Goal: Information Seeking & Learning: Understand process/instructions

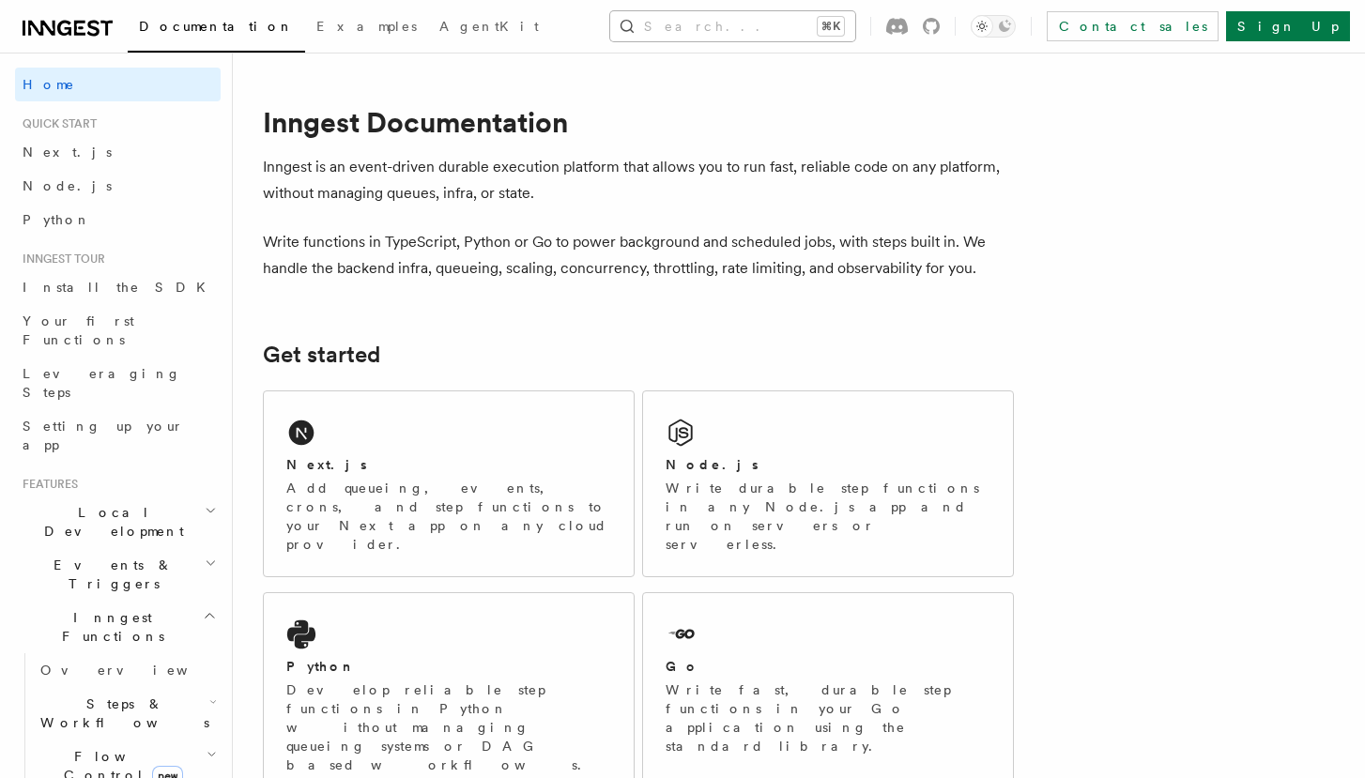
click at [737, 16] on button "Search... ⌘K" at bounding box center [732, 26] width 245 height 30
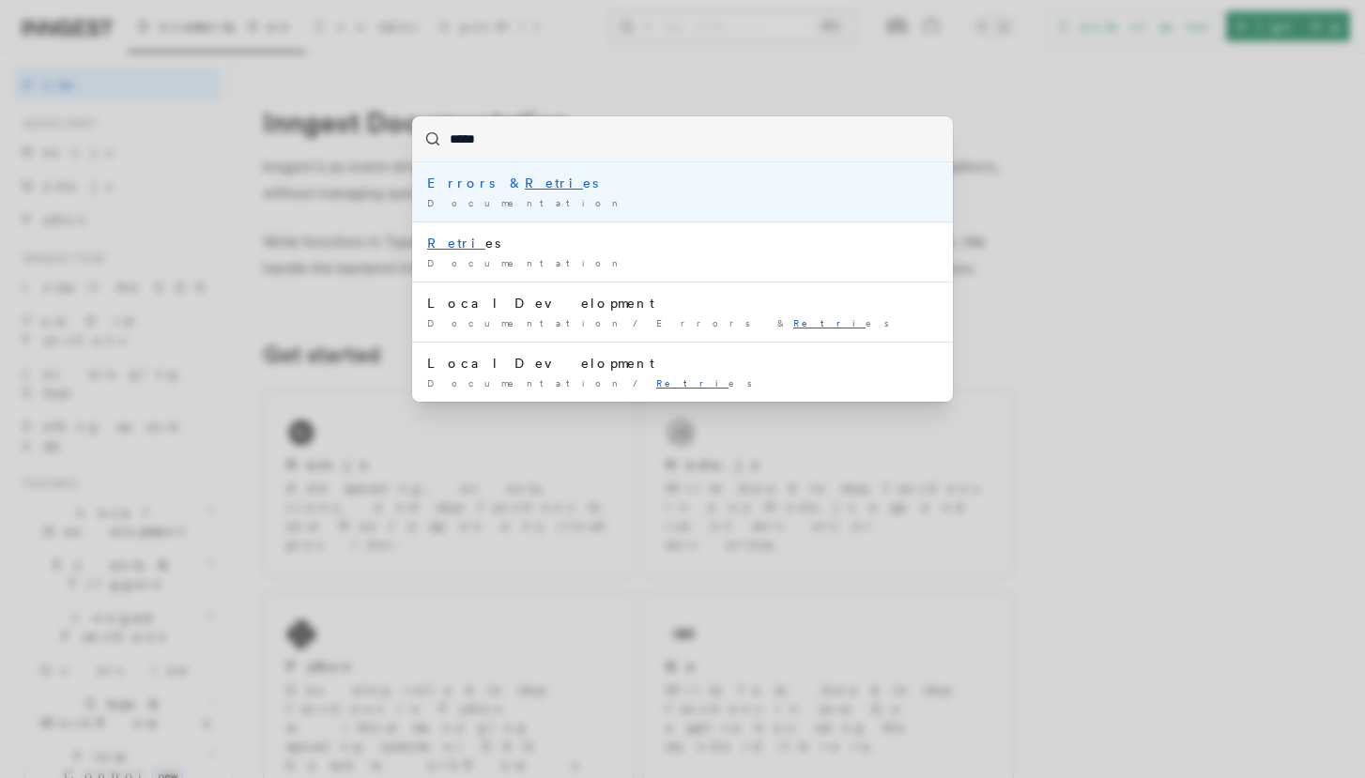
type input "****"
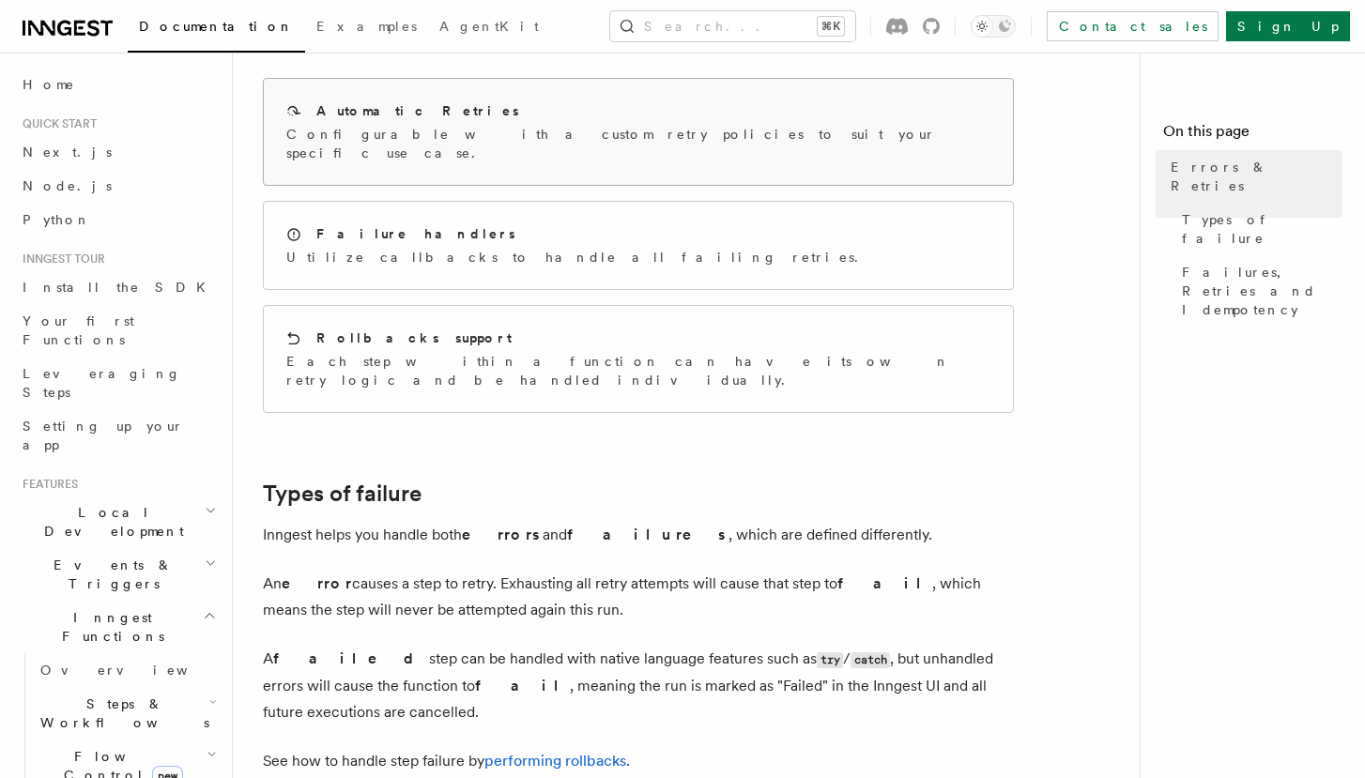
scroll to position [255, 0]
click at [704, 117] on div "Automatic Retries" at bounding box center [638, 109] width 704 height 20
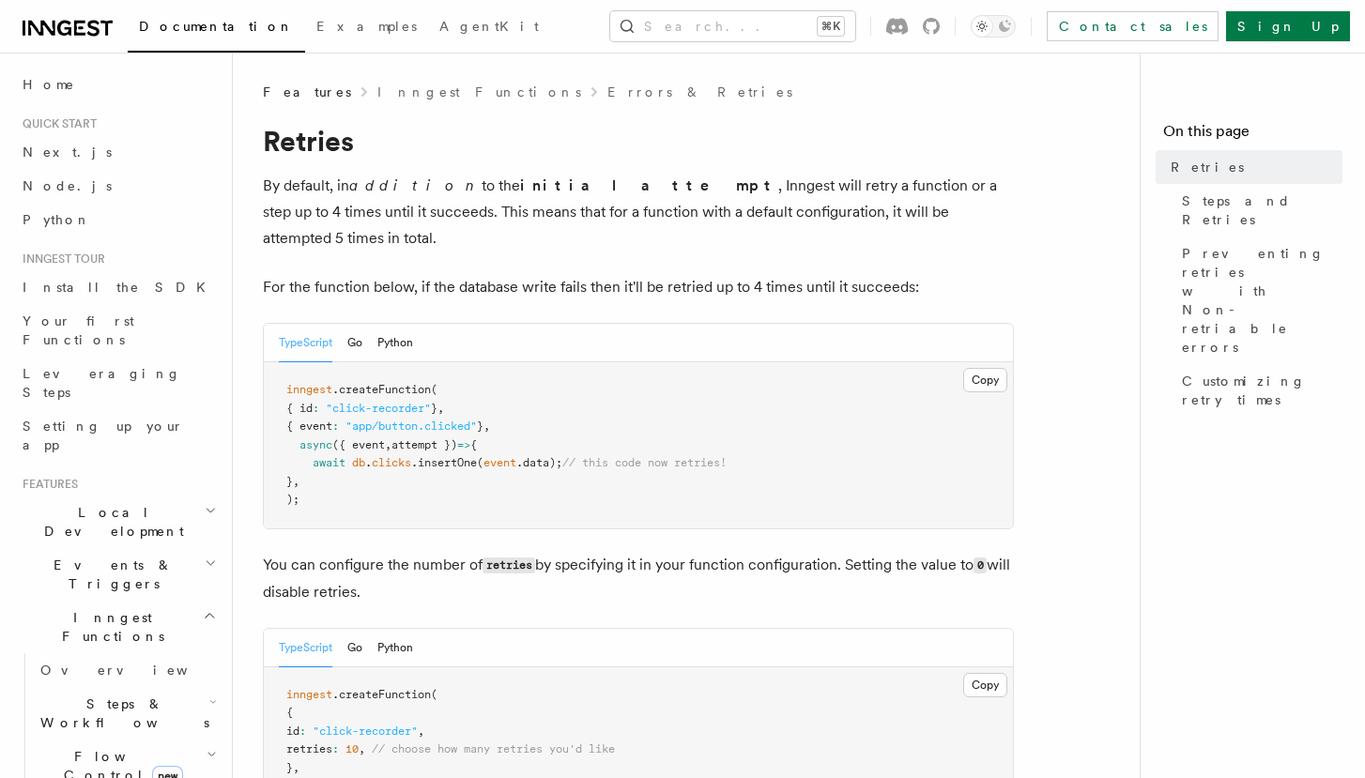
drag, startPoint x: 338, startPoint y: 473, endPoint x: 345, endPoint y: 483, distance: 11.5
click at [345, 483] on pre "inngest .createFunction ( { id : "click-recorder" } , { event : "app/button.cli…" at bounding box center [638, 445] width 749 height 166
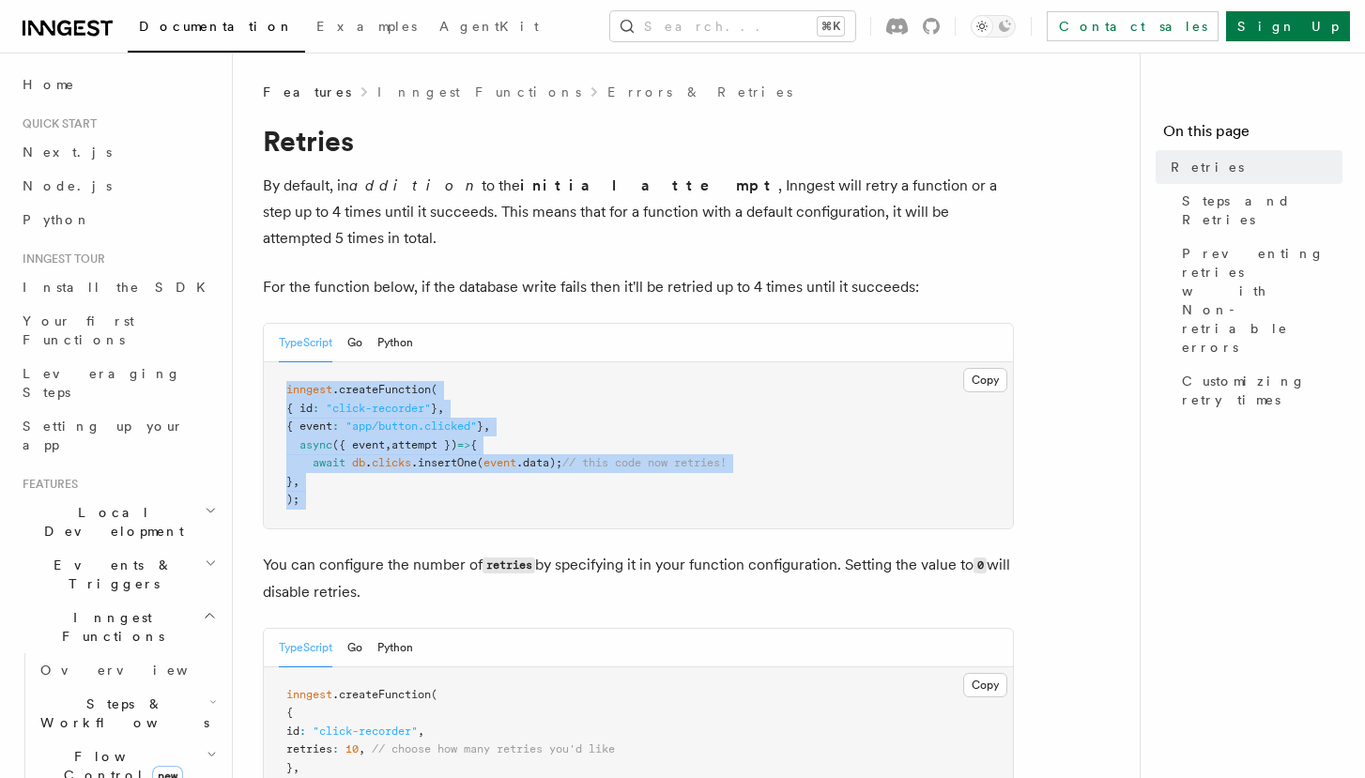
drag, startPoint x: 345, startPoint y: 483, endPoint x: 278, endPoint y: 350, distance: 148.2
click at [278, 362] on pre "inngest .createFunction ( { id : "click-recorder" } , { event : "app/button.cli…" at bounding box center [638, 445] width 749 height 166
copy article "inngest .createFunction ( { id : "click-recorder" } , { event : "app/button.cli…"
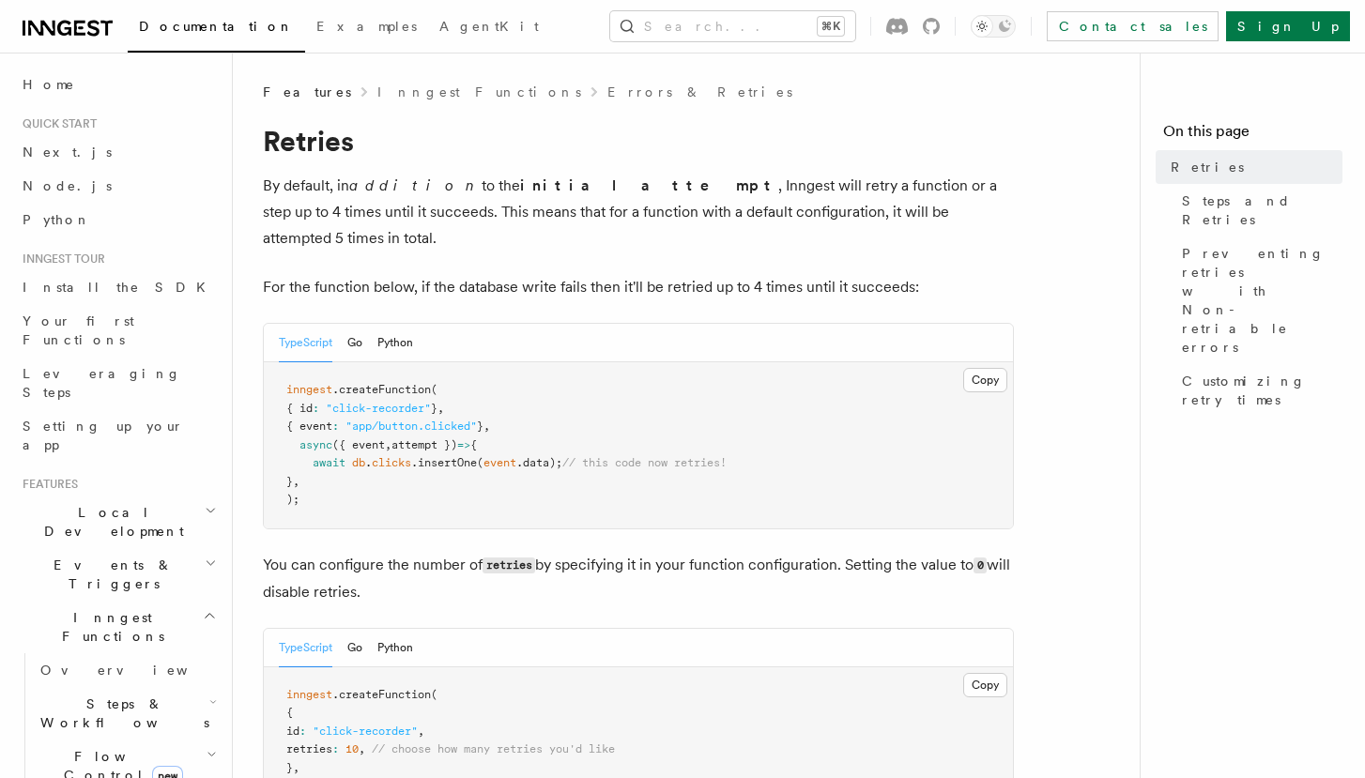
click at [452, 212] on p "By default, in addition to the initial attempt , Inngest will retry a function …" at bounding box center [638, 212] width 751 height 79
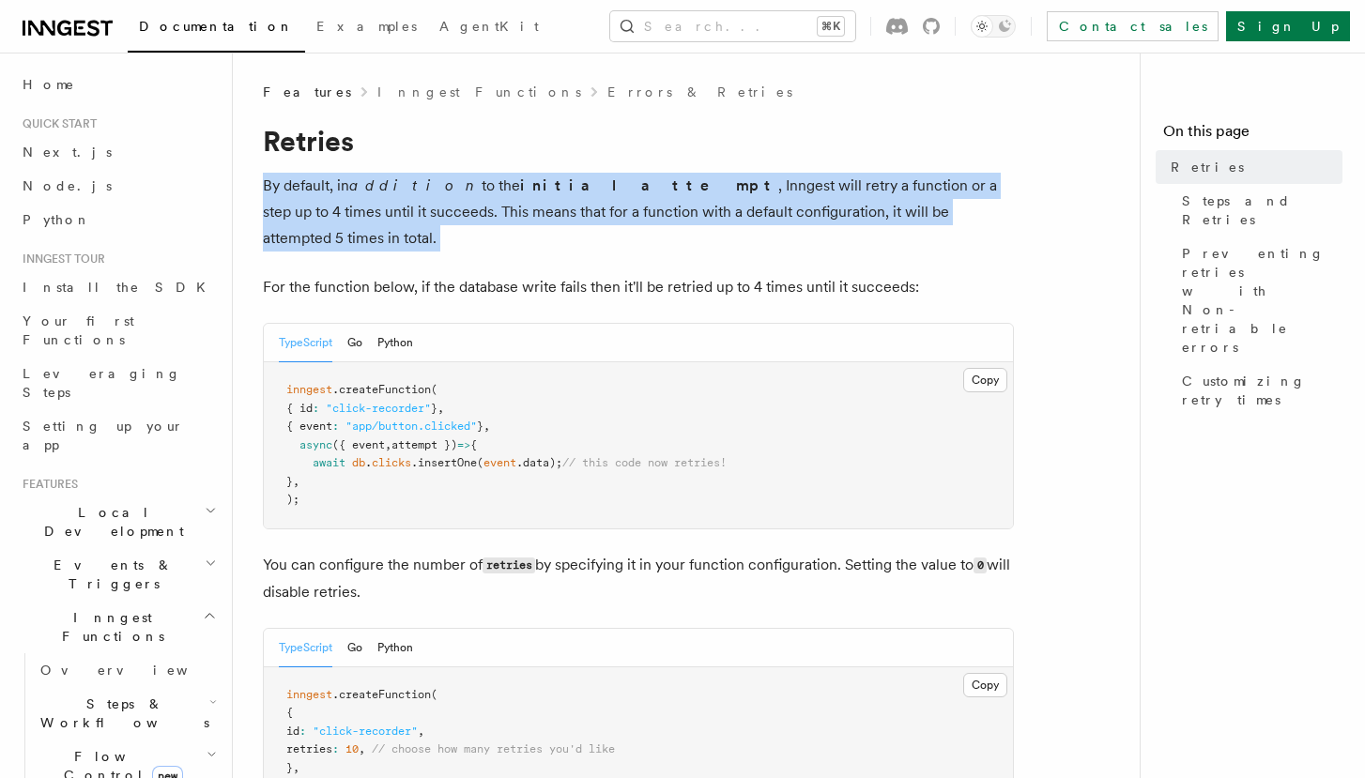
click at [452, 212] on p "By default, in addition to the initial attempt , Inngest will retry a function …" at bounding box center [638, 212] width 751 height 79
click at [475, 207] on p "By default, in addition to the initial attempt , Inngest will retry a function …" at bounding box center [638, 212] width 751 height 79
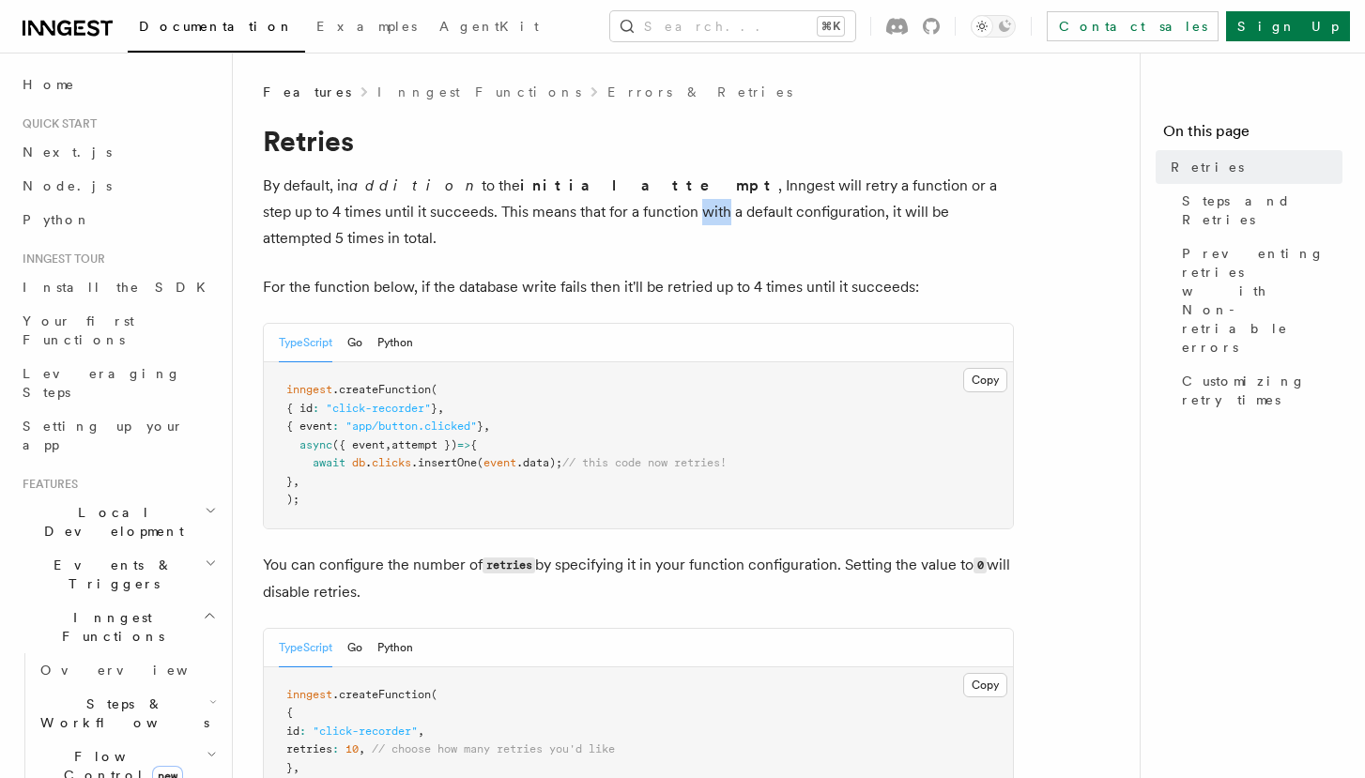
click at [475, 207] on p "By default, in addition to the initial attempt , Inngest will retry a function …" at bounding box center [638, 212] width 751 height 79
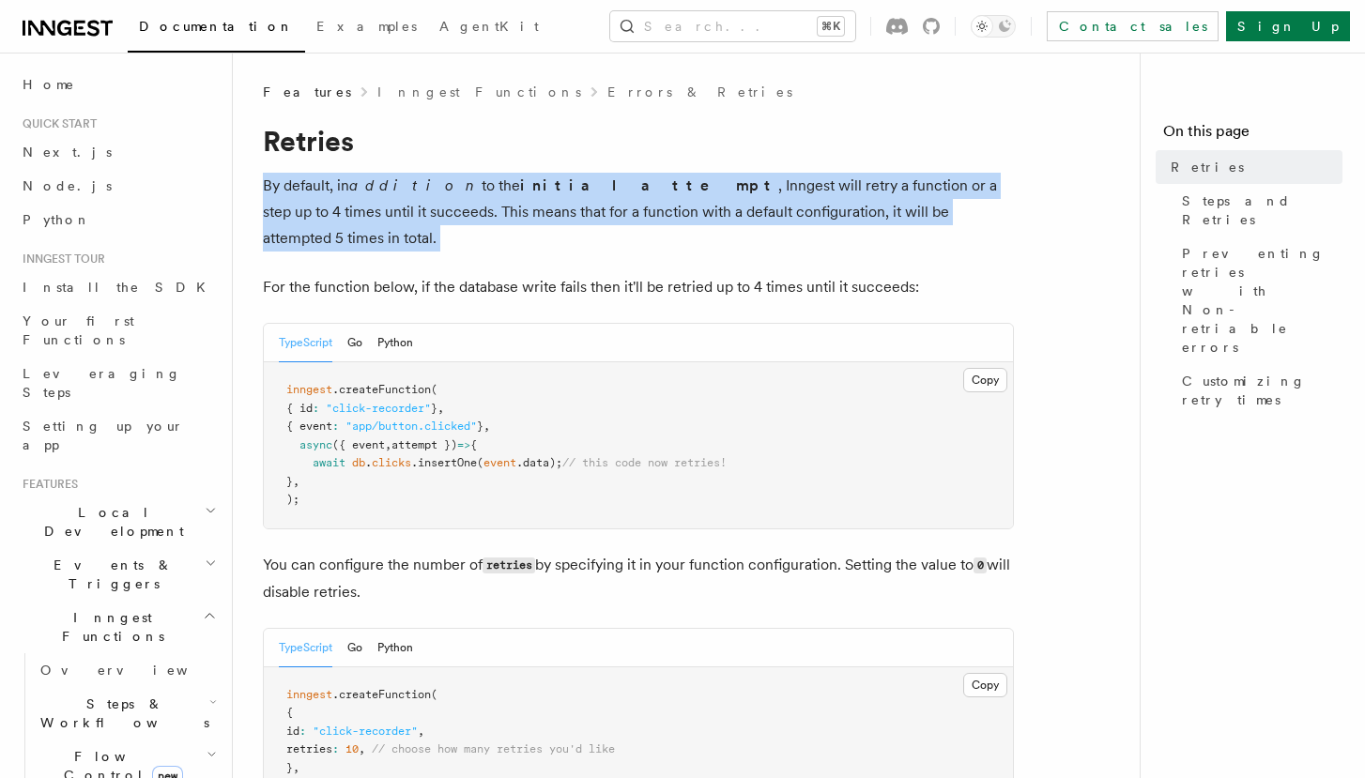
click at [475, 207] on p "By default, in addition to the initial attempt , Inngest will retry a function …" at bounding box center [638, 212] width 751 height 79
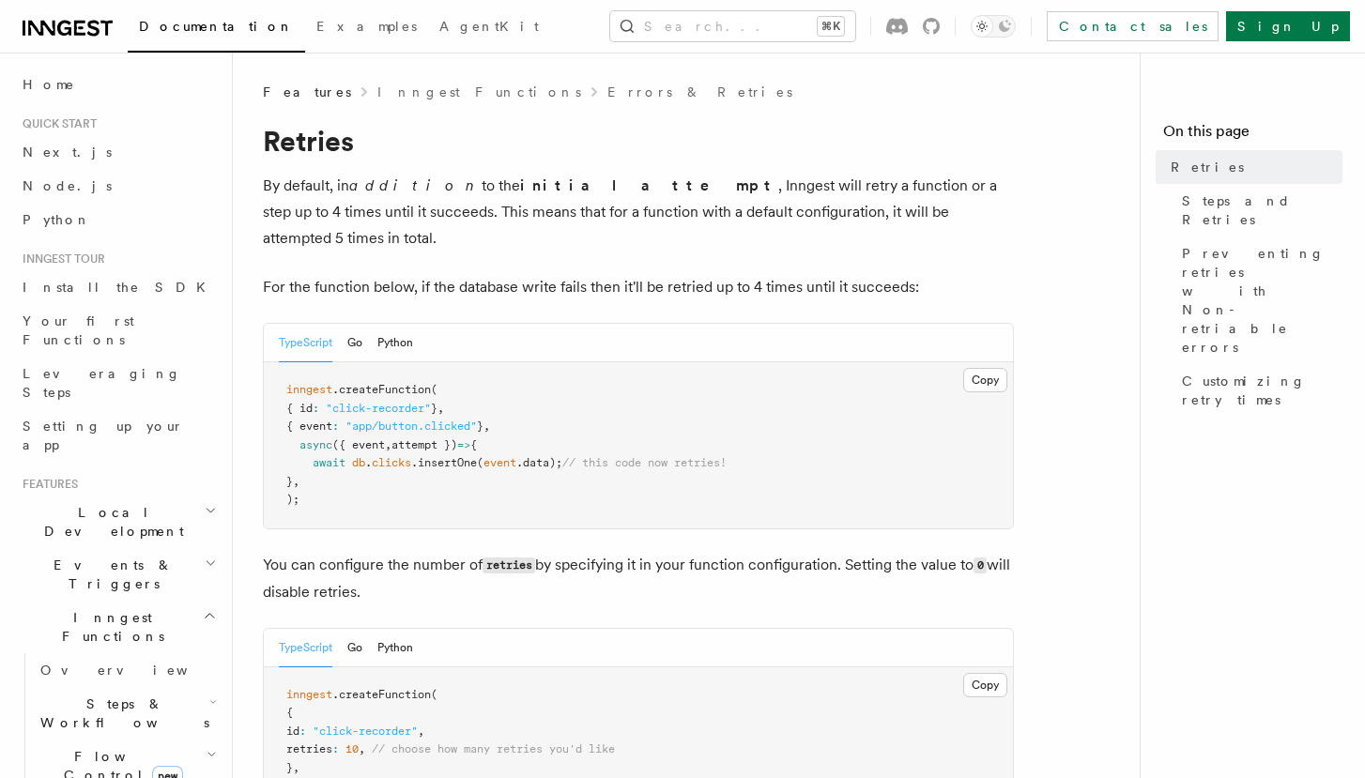
click at [696, 274] on p "For the function below, if the database write fails then it'll be retried up to…" at bounding box center [638, 287] width 751 height 26
click at [699, 274] on p "For the function below, if the database write fails then it'll be retried up to…" at bounding box center [638, 287] width 751 height 26
click at [750, 214] on p "By default, in addition to the initial attempt , Inngest will retry a function …" at bounding box center [638, 212] width 751 height 79
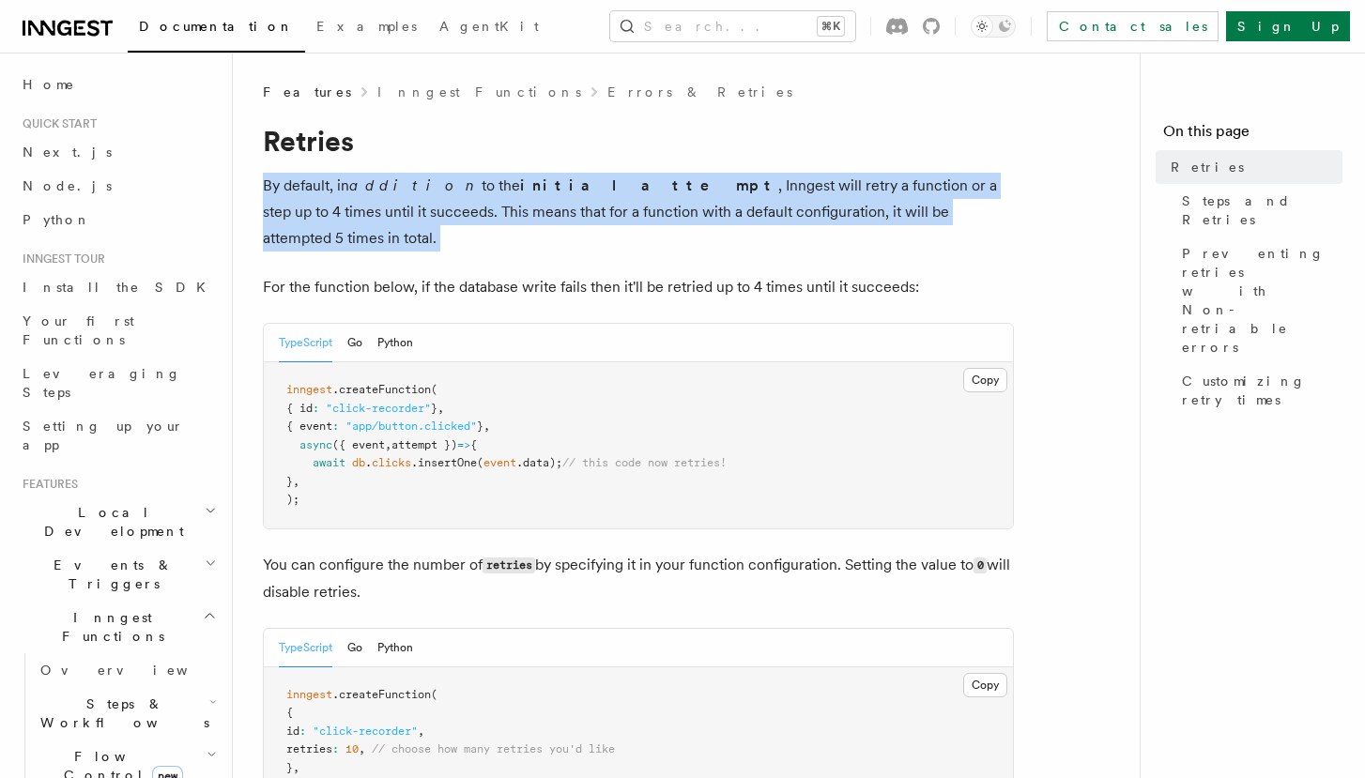
click at [750, 214] on p "By default, in addition to the initial attempt , Inngest will retry a function …" at bounding box center [638, 212] width 751 height 79
copy article "By default, in addition to the initial attempt , Inngest will retry a function …"
